Goal: Check status: Check status

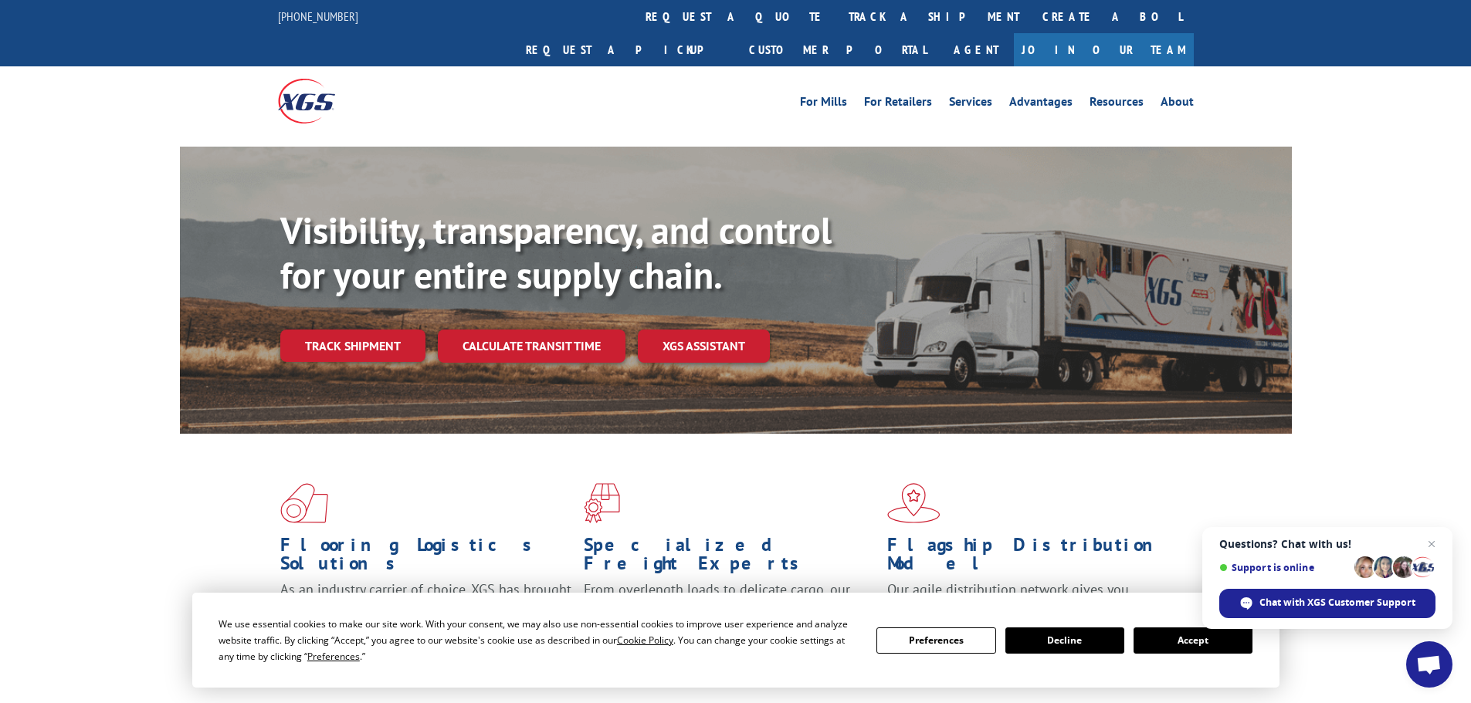
click at [837, 22] on link "track a shipment" at bounding box center [934, 16] width 194 height 33
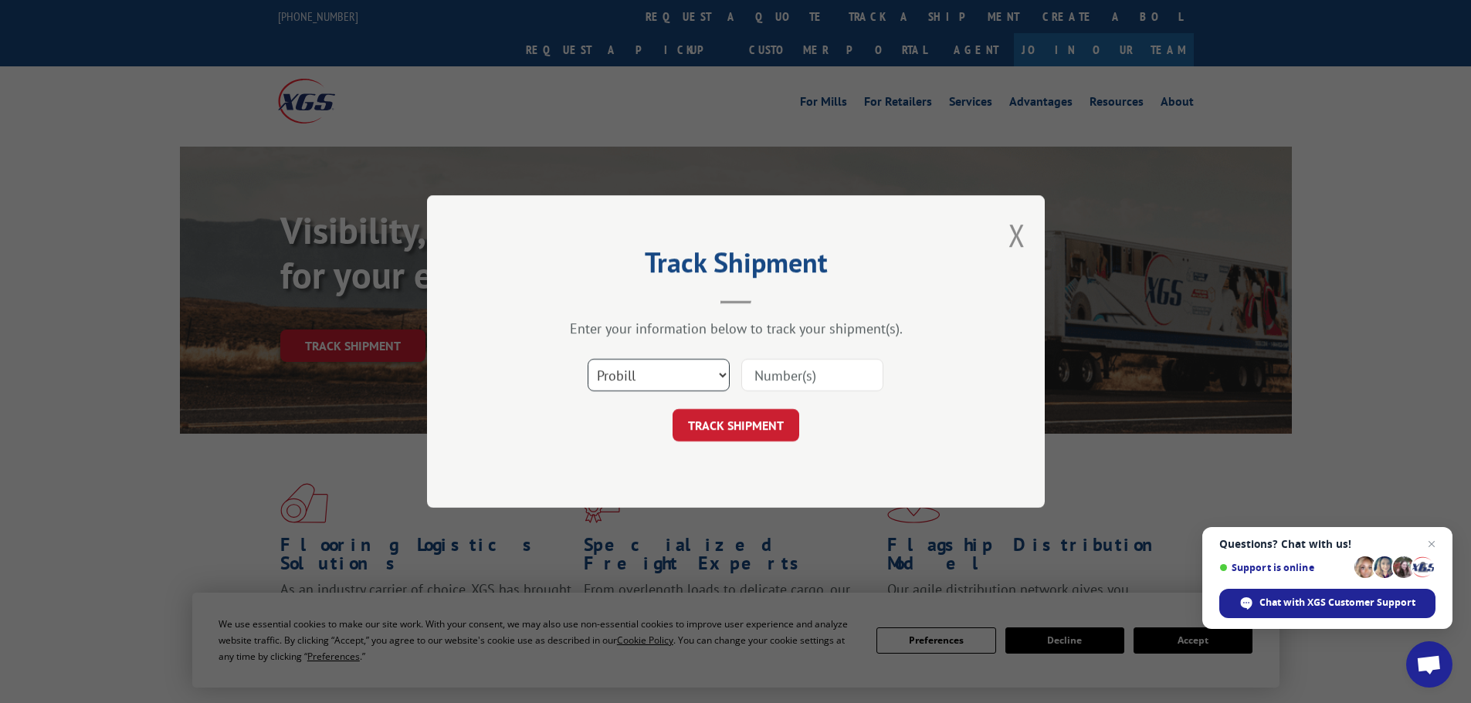
click at [702, 367] on select "Select category... Probill BOL PO" at bounding box center [658, 375] width 142 height 32
click at [587, 359] on select "Select category... Probill BOL PO" at bounding box center [658, 375] width 142 height 32
click at [756, 380] on input at bounding box center [812, 375] width 142 height 32
paste input "15971752"
drag, startPoint x: 757, startPoint y: 378, endPoint x: 730, endPoint y: 378, distance: 27.0
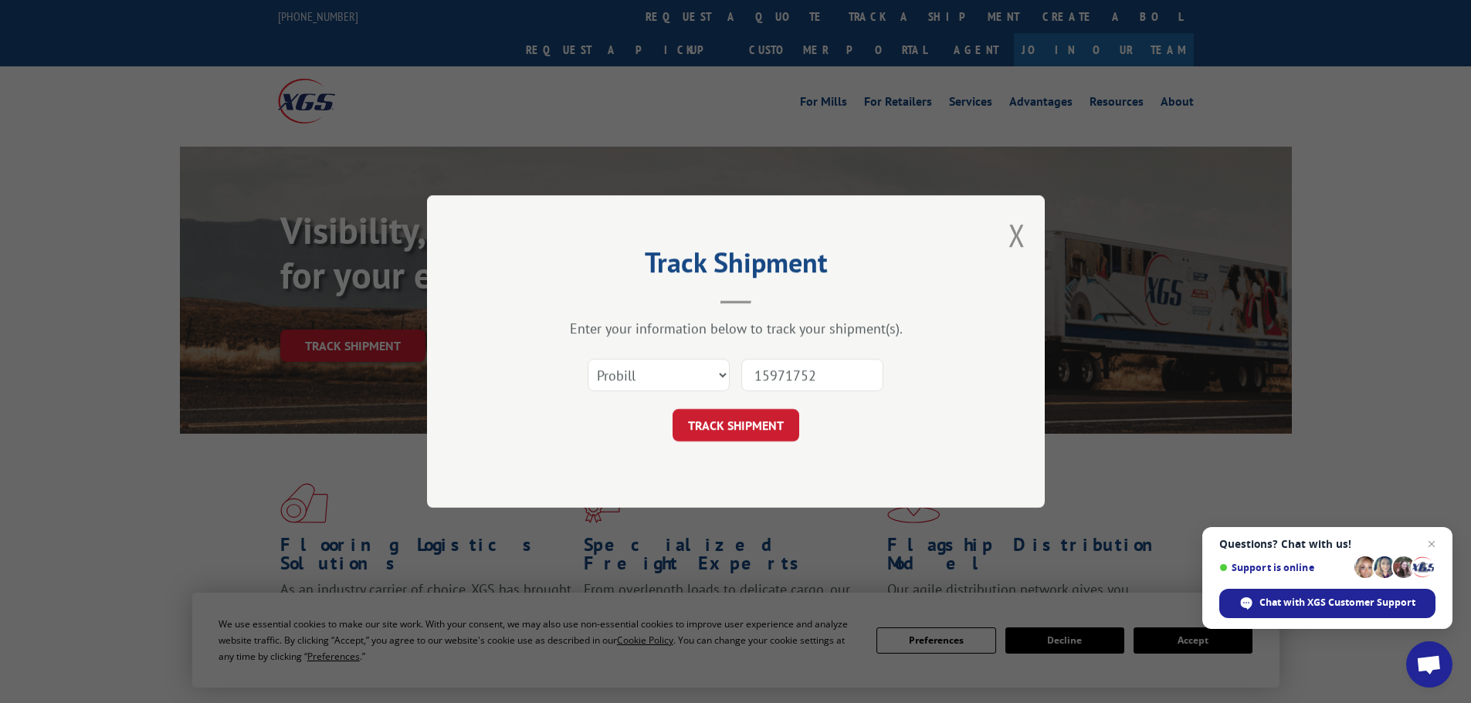
click at [730, 378] on div "Select category... Probill BOL PO 15971752" at bounding box center [735, 375] width 463 height 51
type input "15971752"
click at [746, 430] on button "TRACK SHIPMENT" at bounding box center [735, 425] width 127 height 32
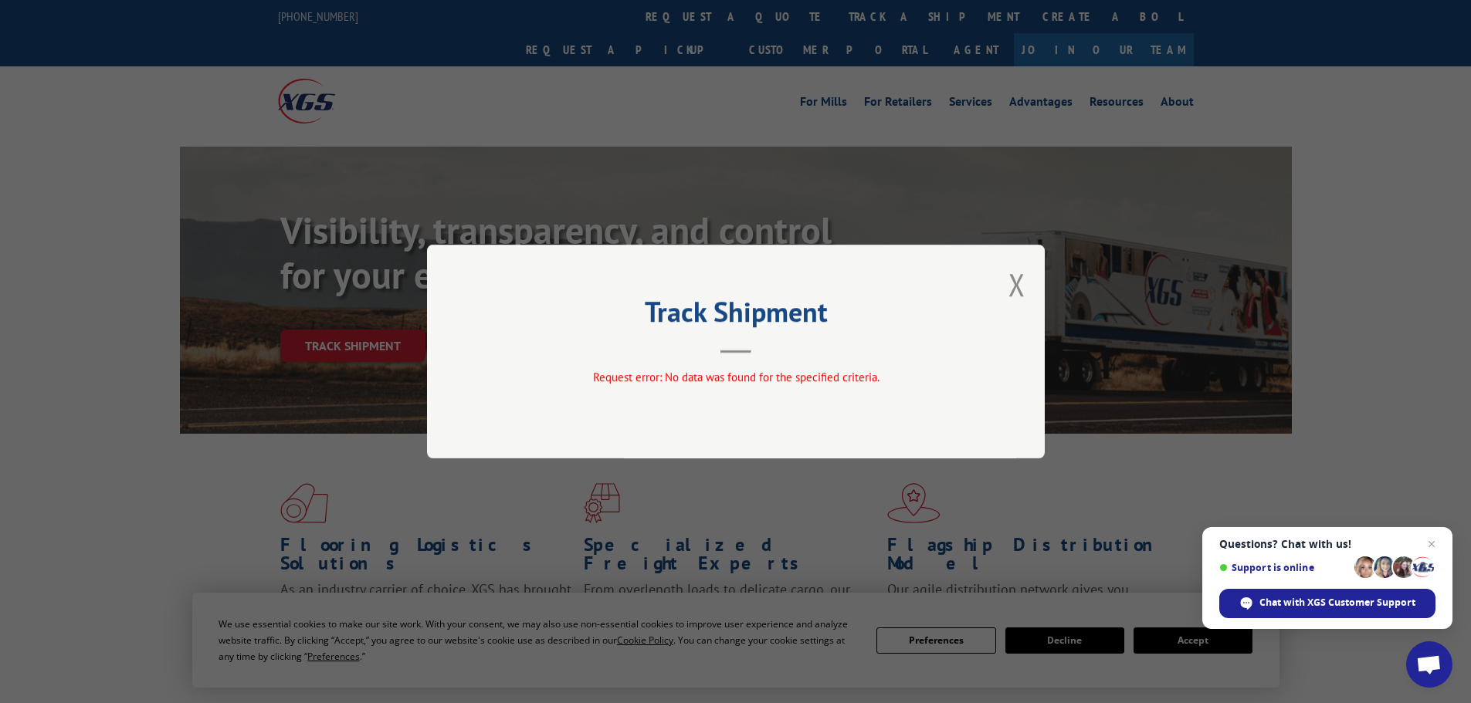
click at [1005, 294] on div "Track Shipment Request error: No data was found for the specified criteria." at bounding box center [736, 352] width 618 height 214
click at [1009, 291] on button "Close modal" at bounding box center [1016, 284] width 17 height 41
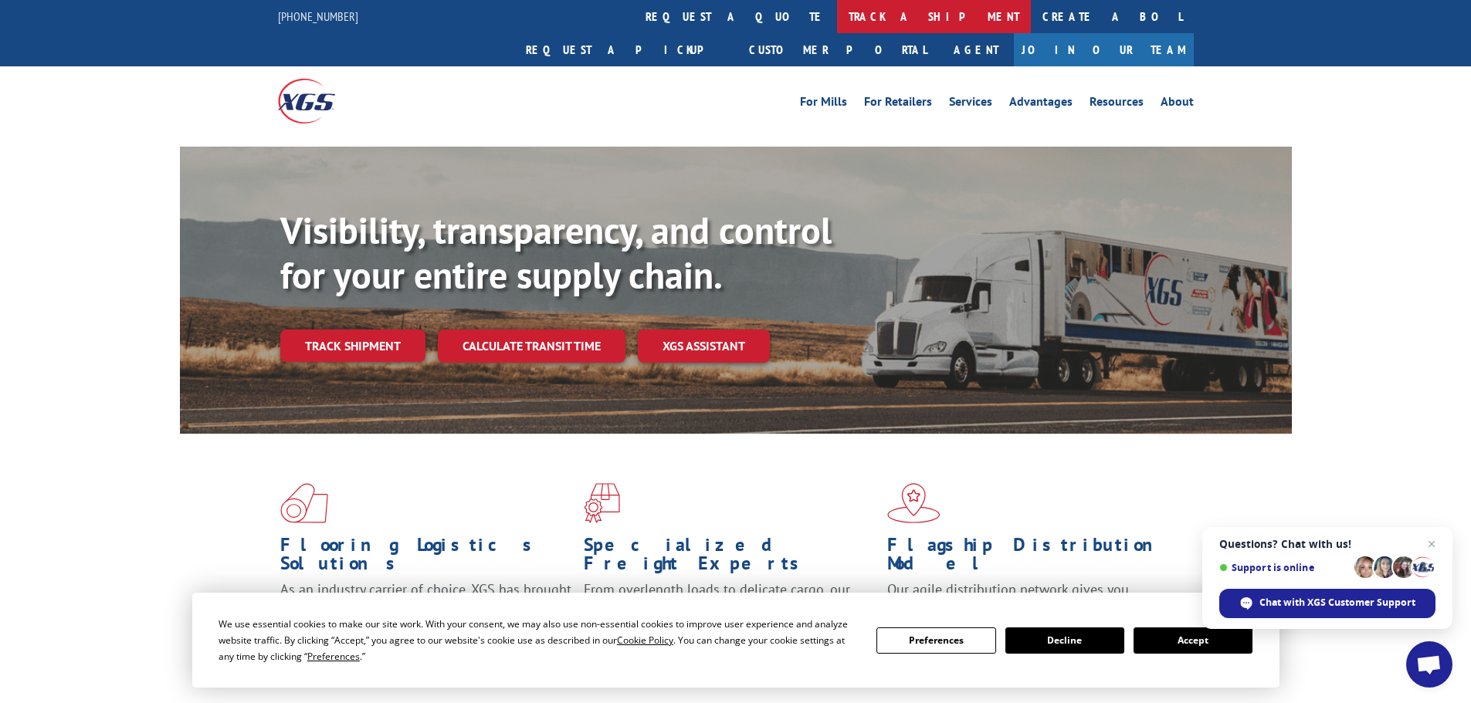
click at [837, 16] on link "track a shipment" at bounding box center [934, 16] width 194 height 33
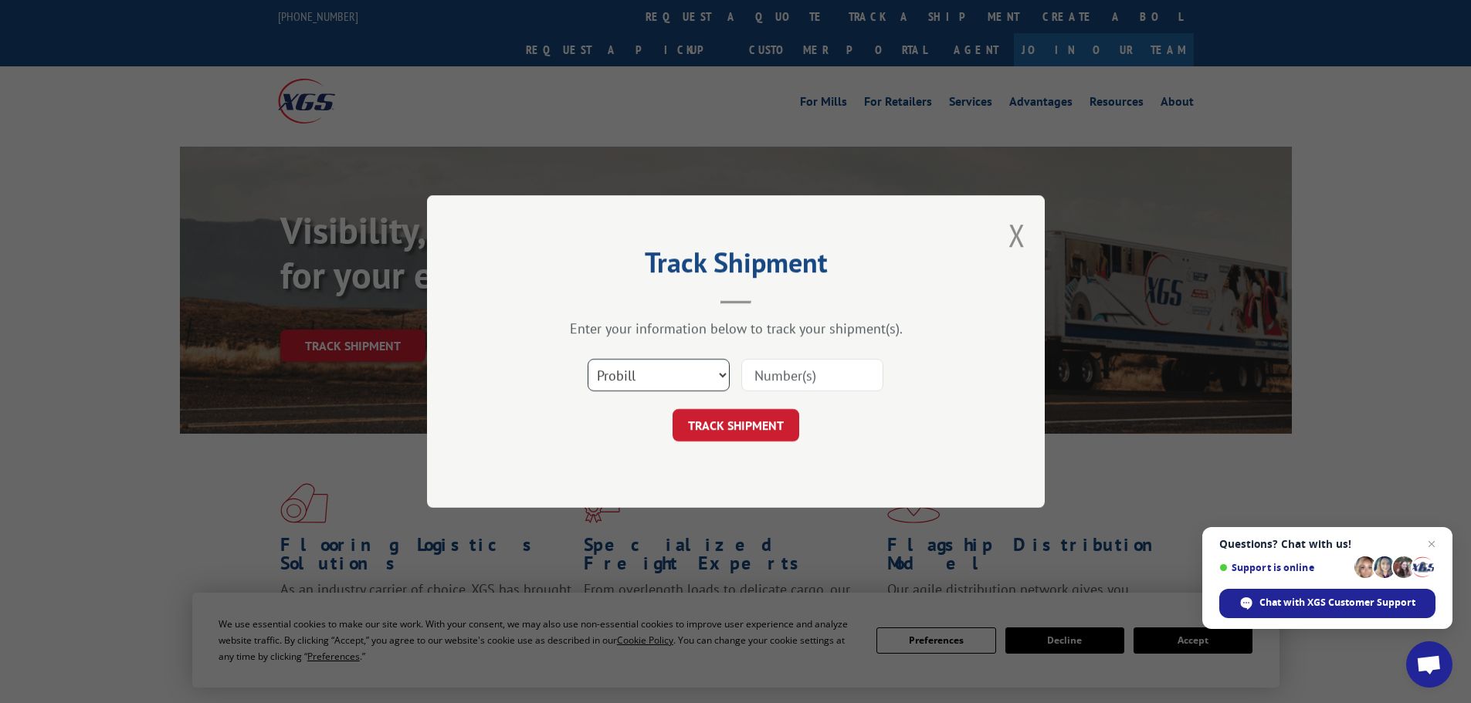
click at [655, 386] on select "Select category... Probill BOL PO" at bounding box center [658, 375] width 142 height 32
select select "bol"
click at [587, 359] on select "Select category... Probill BOL PO" at bounding box center [658, 375] width 142 height 32
click at [756, 372] on input at bounding box center [812, 375] width 142 height 32
paste input "6200043218"
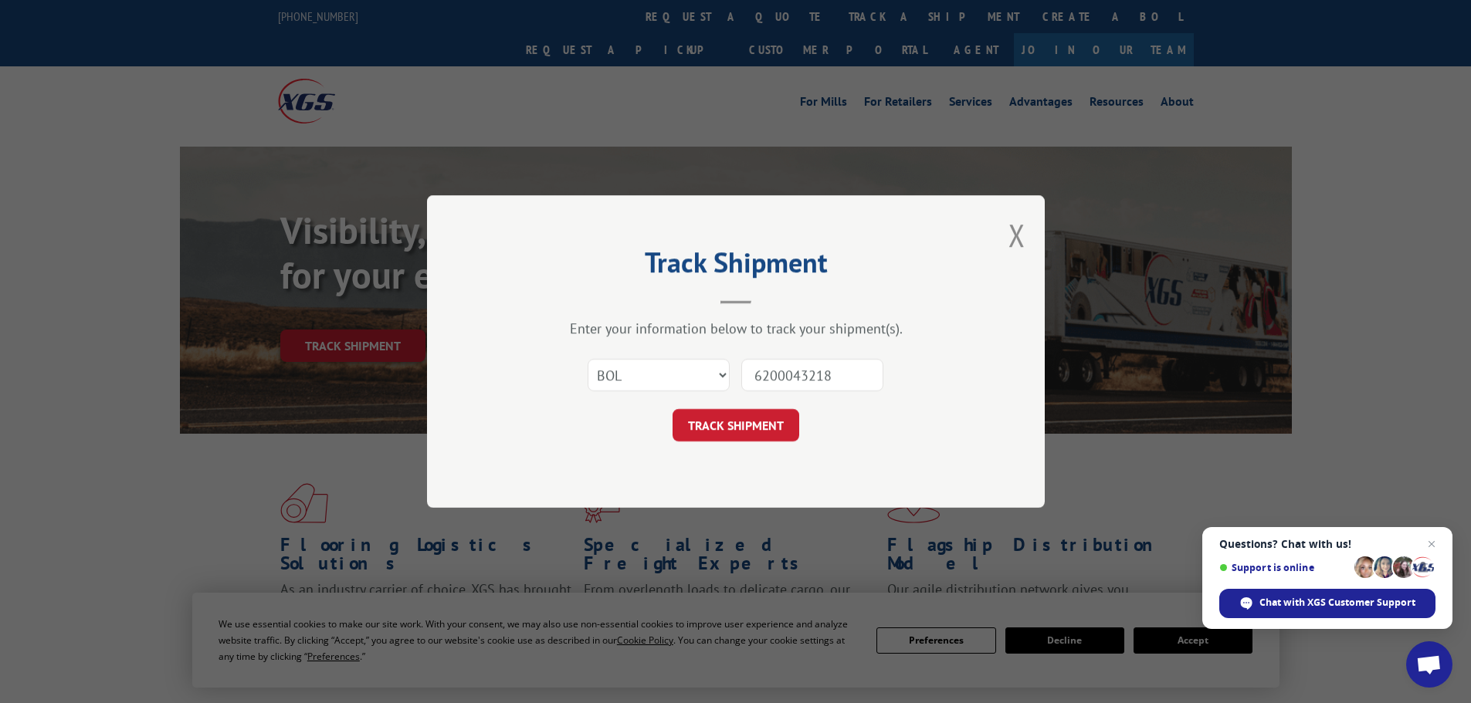
drag, startPoint x: 756, startPoint y: 376, endPoint x: 708, endPoint y: 380, distance: 48.0
click at [709, 380] on div "Select category... Probill BOL PO 6200043218" at bounding box center [735, 375] width 463 height 51
type input "6200043218"
click at [724, 428] on button "TRACK SHIPMENT" at bounding box center [735, 425] width 127 height 32
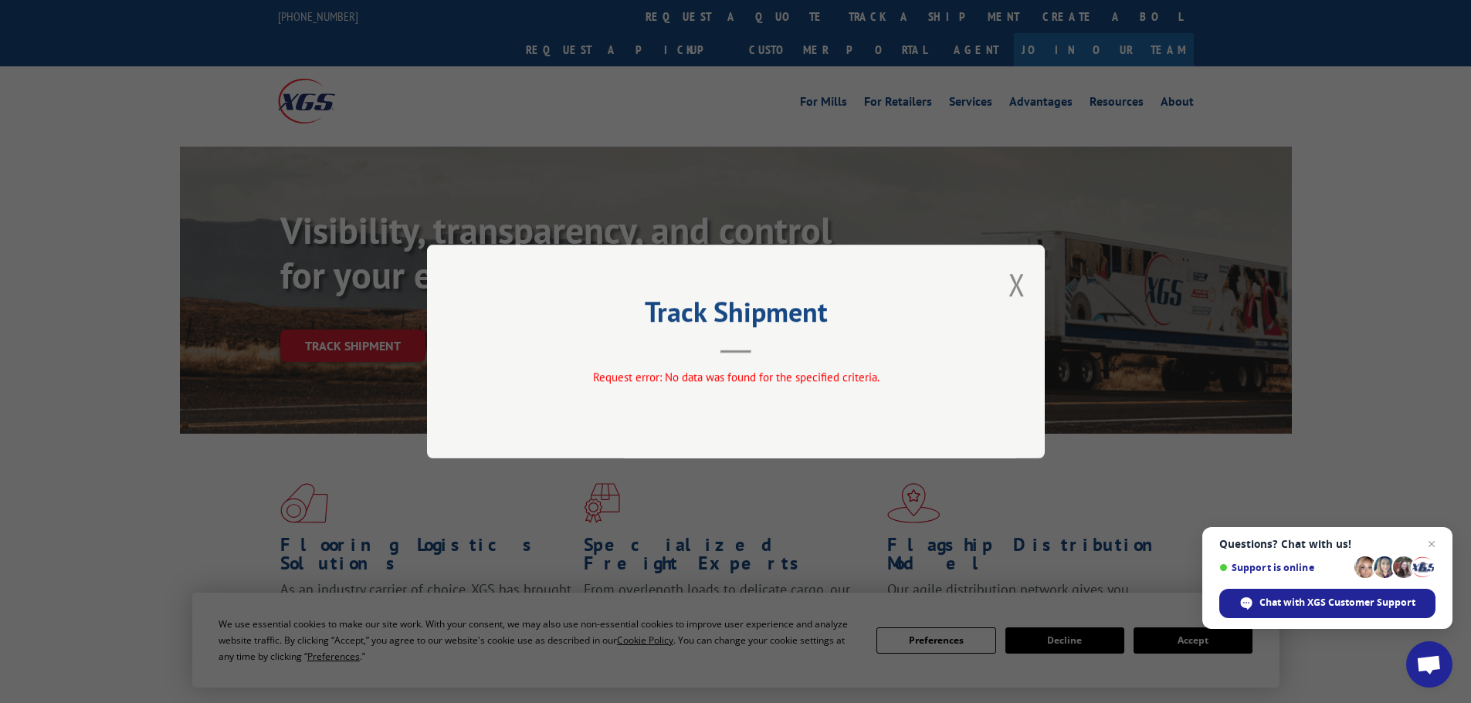
click at [1028, 278] on div "Track Shipment Request error: No data was found for the specified criteria." at bounding box center [736, 352] width 618 height 214
click at [1024, 281] on button "Close modal" at bounding box center [1016, 284] width 17 height 41
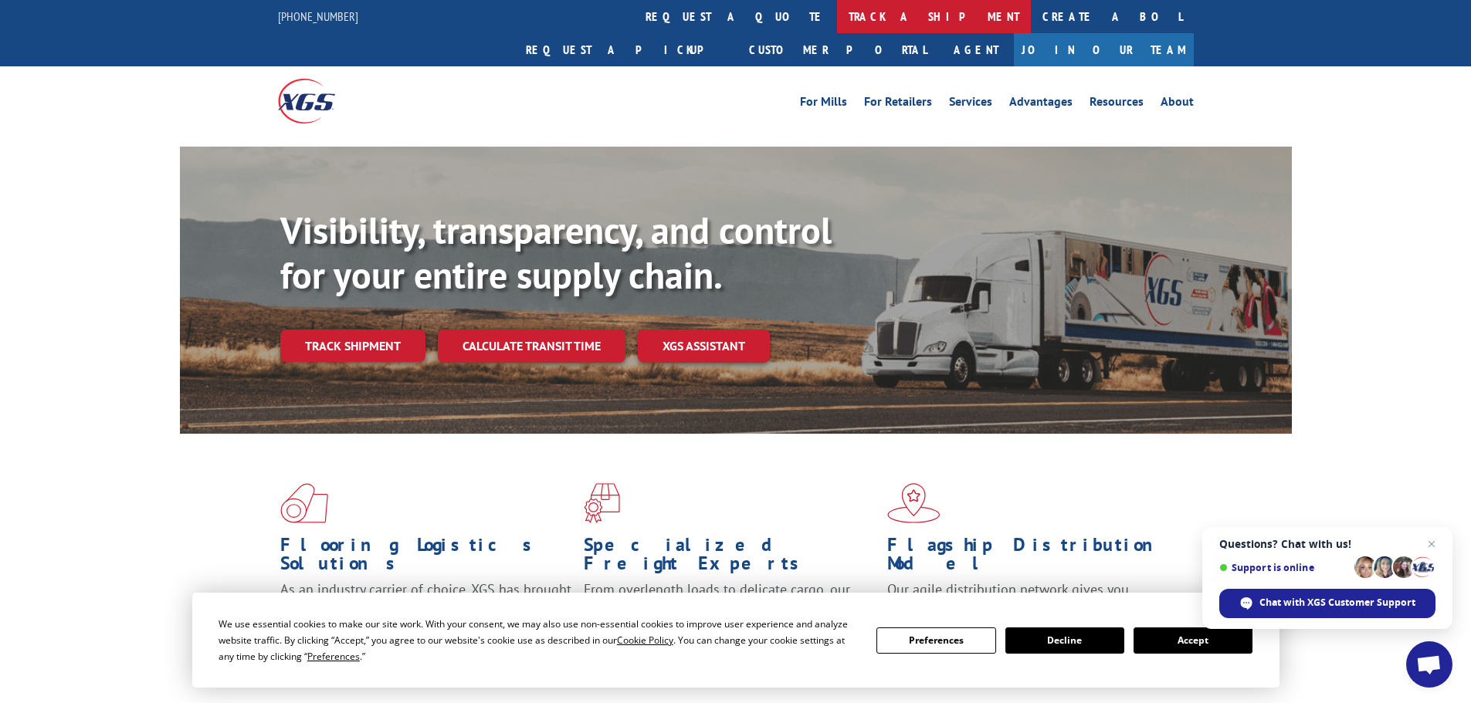
click at [837, 16] on link "track a shipment" at bounding box center [934, 16] width 194 height 33
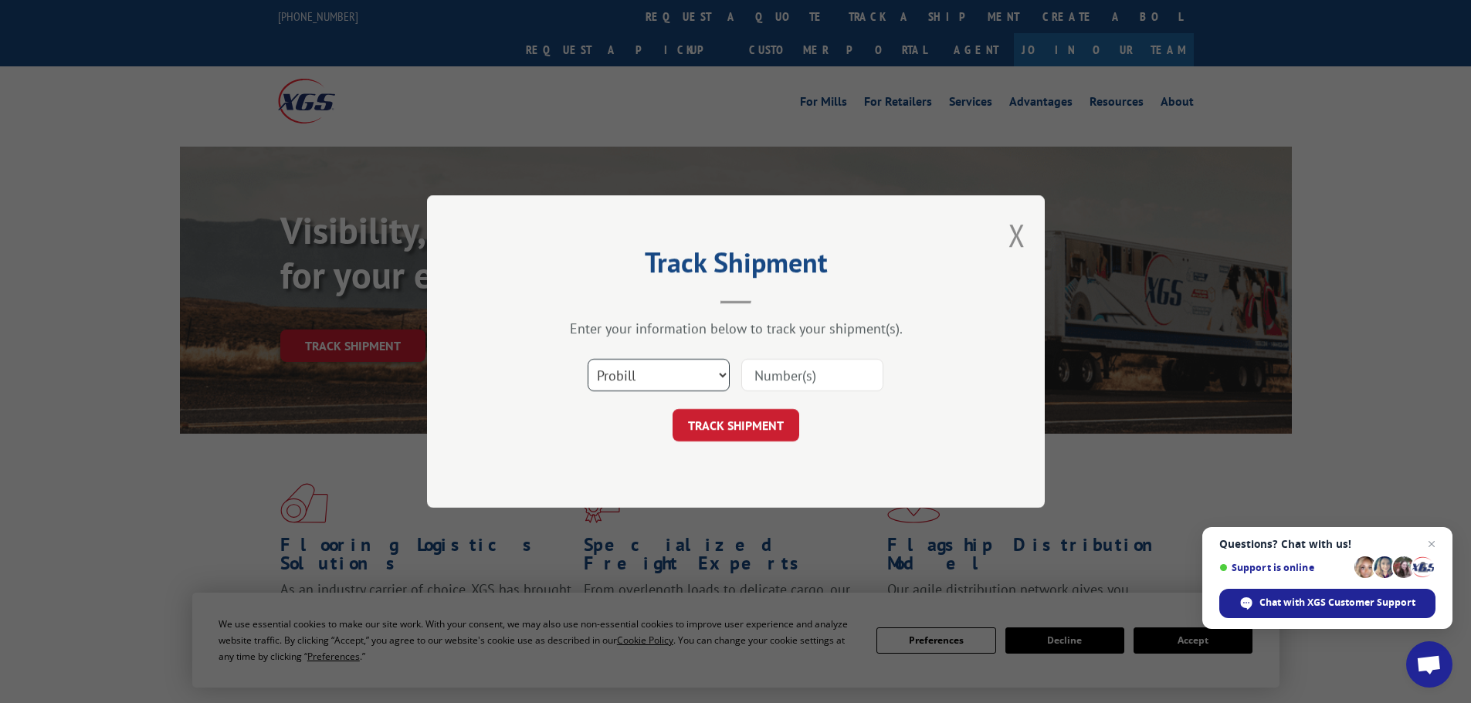
click at [680, 371] on select "Select category... Probill BOL PO" at bounding box center [658, 375] width 142 height 32
select select "po"
click at [587, 359] on select "Select category... Probill BOL PO" at bounding box center [658, 375] width 142 height 32
click at [764, 373] on input at bounding box center [812, 375] width 142 height 32
paste input "6941"
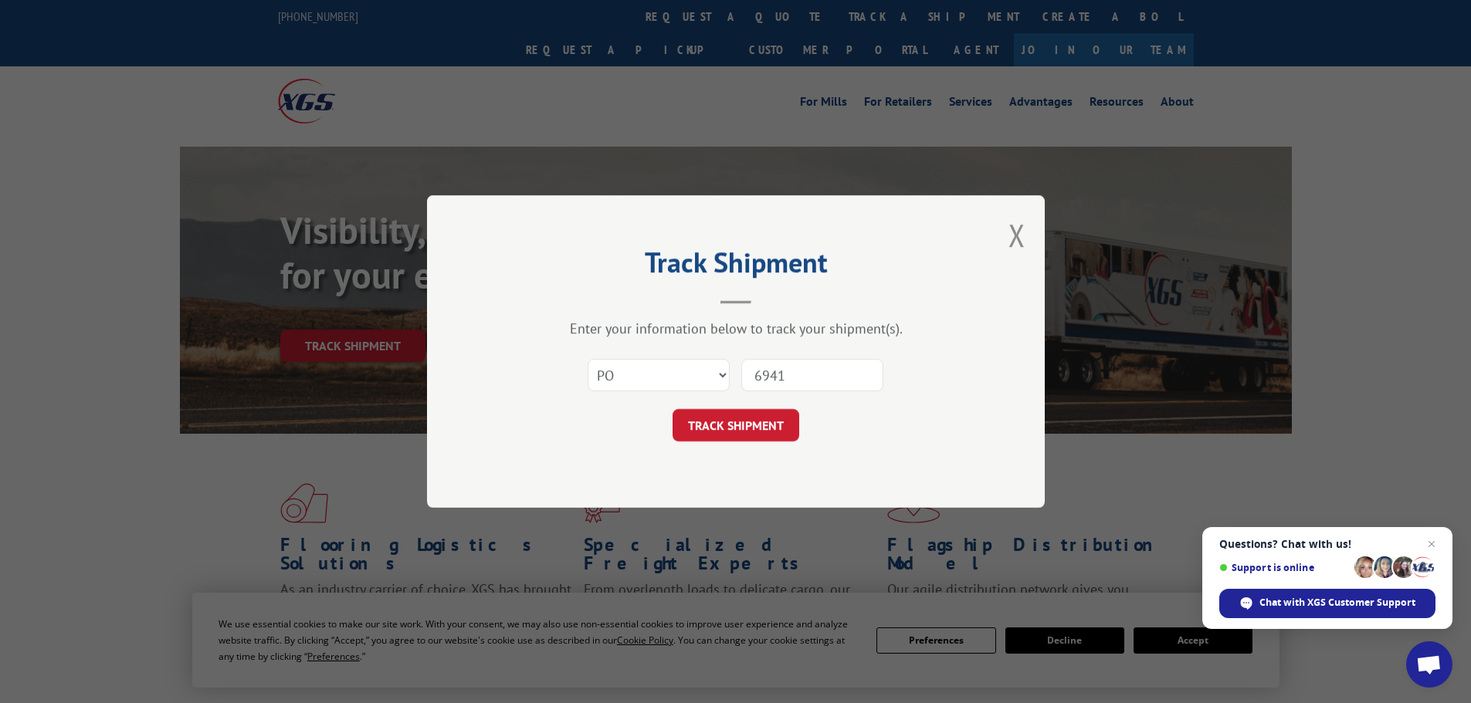
click at [758, 376] on input "6941" at bounding box center [812, 375] width 142 height 32
click at [804, 381] on input "6941" at bounding box center [812, 375] width 142 height 32
type input "69415"
click at [755, 426] on button "TRACK SHIPMENT" at bounding box center [735, 425] width 127 height 32
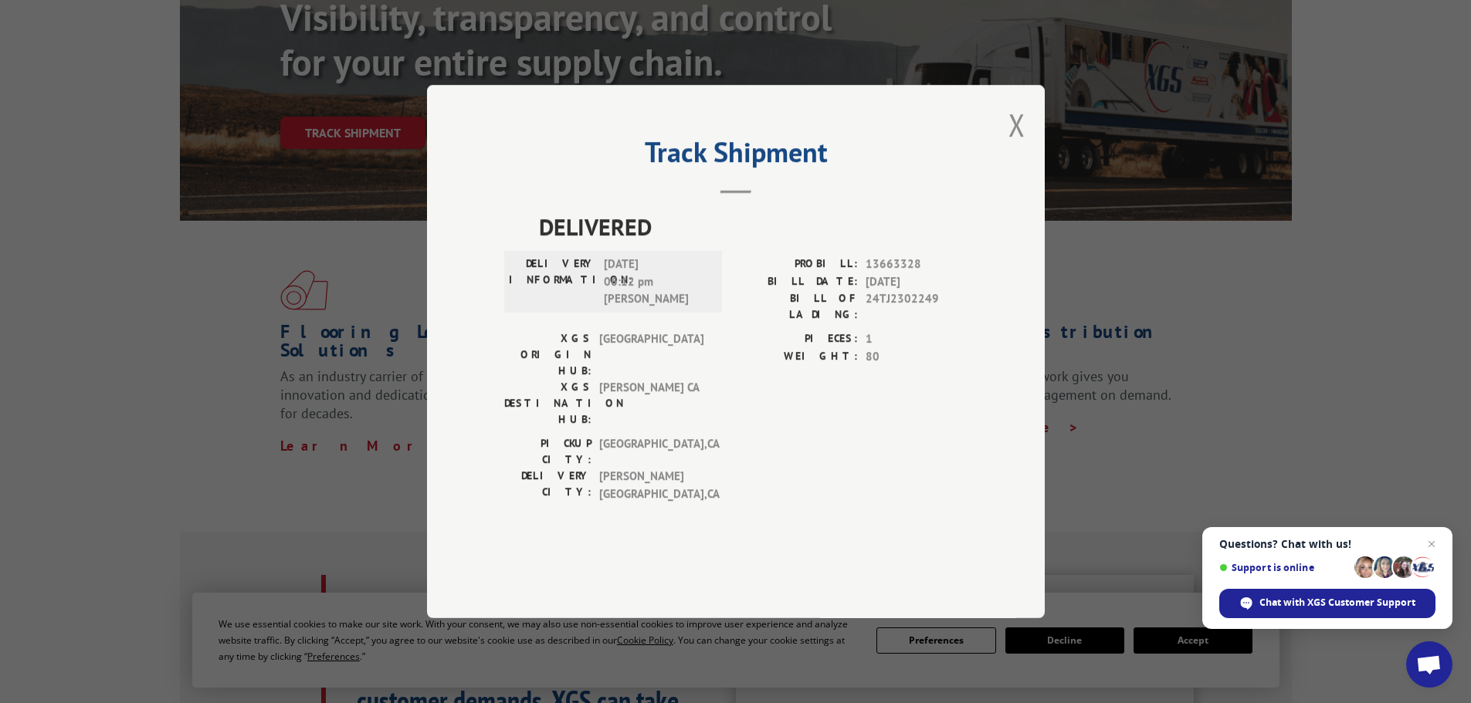
scroll to position [232, 0]
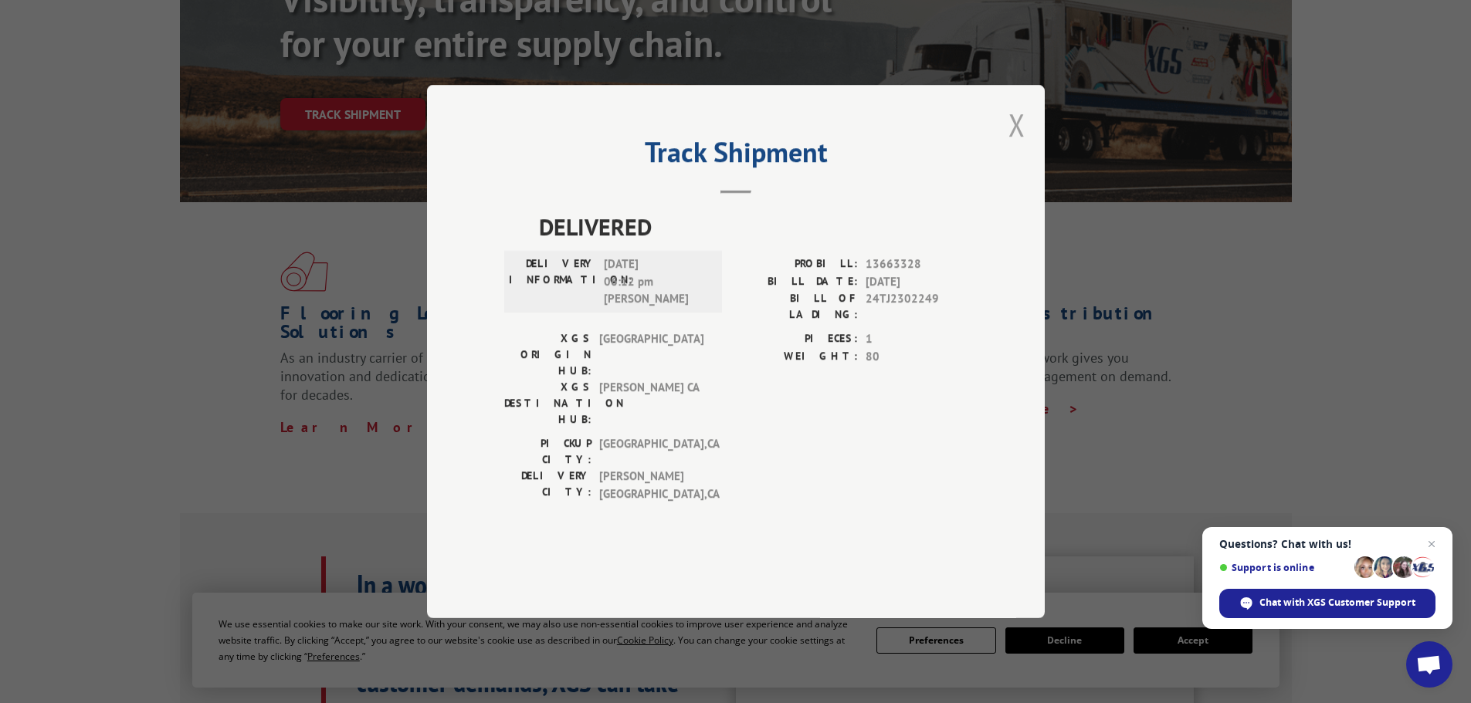
click at [1010, 145] on button "Close modal" at bounding box center [1016, 124] width 17 height 41
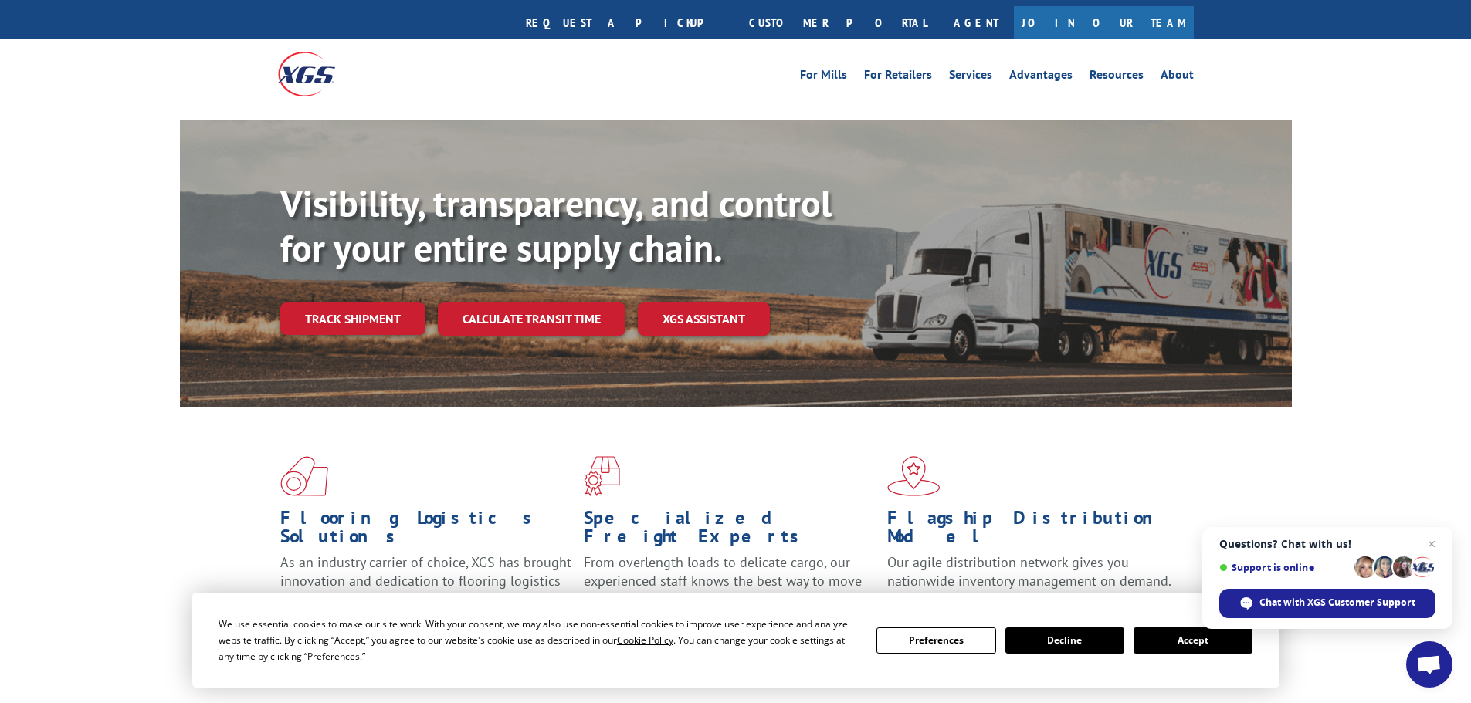
scroll to position [0, 0]
